Goal: Check status

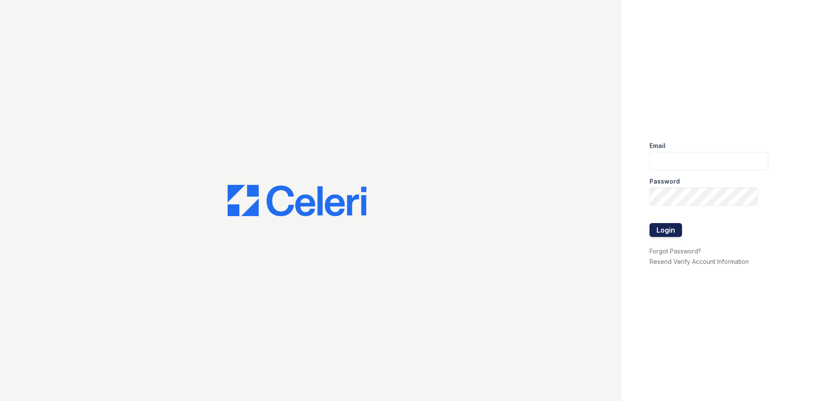
type input "renewonblues@trinity-pm.com"
click at [669, 231] on button "Login" at bounding box center [666, 230] width 33 height 14
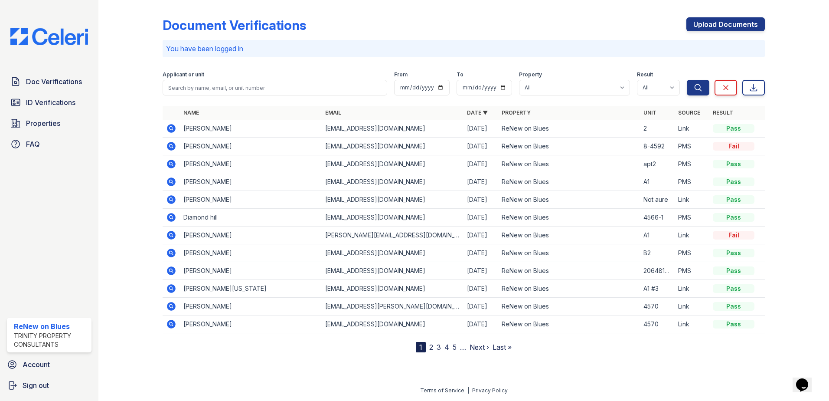
click at [173, 129] on icon at bounding box center [171, 128] width 9 height 9
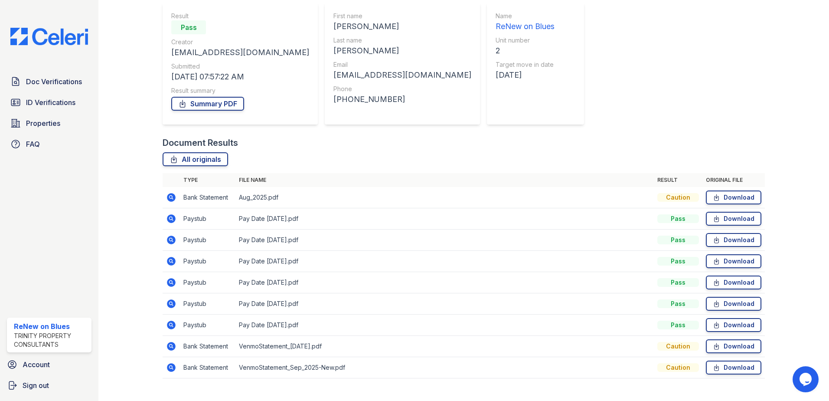
scroll to position [87, 0]
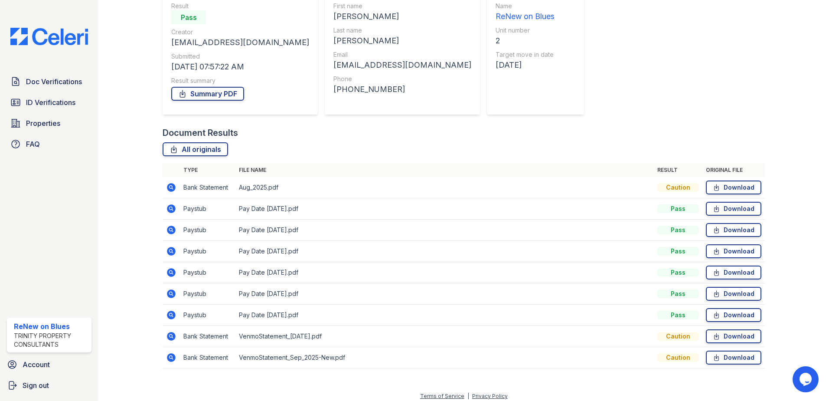
click at [170, 211] on icon at bounding box center [171, 208] width 9 height 9
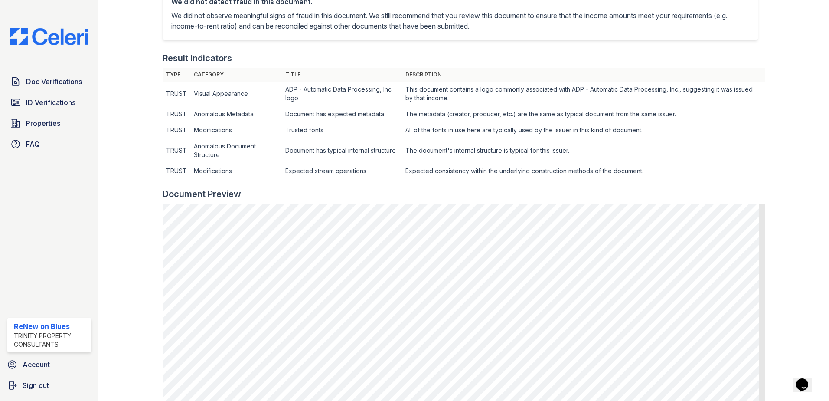
scroll to position [260, 0]
